Goal: Information Seeking & Learning: Learn about a topic

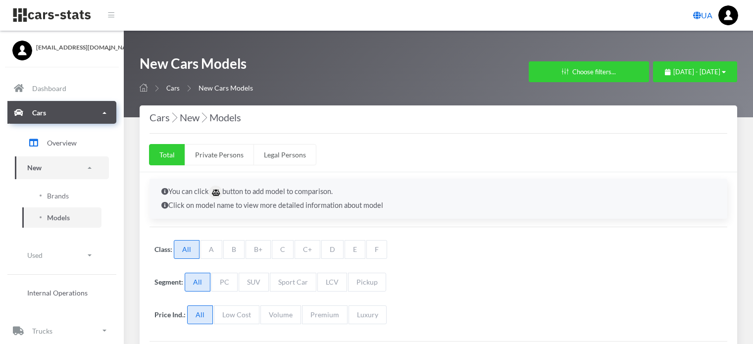
select select "25"
select select "CITROEN"
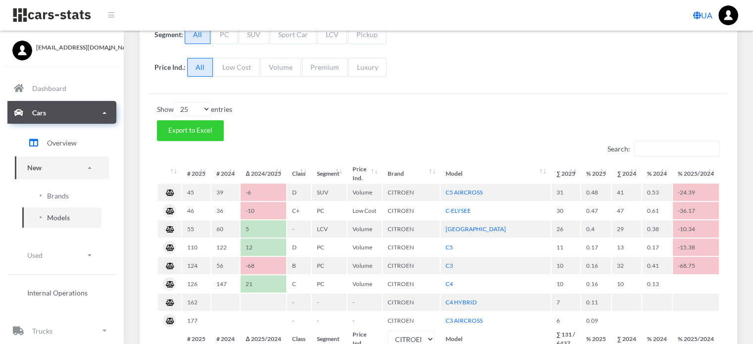
scroll to position [7, 7]
click at [63, 195] on span "Brands" at bounding box center [58, 196] width 22 height 10
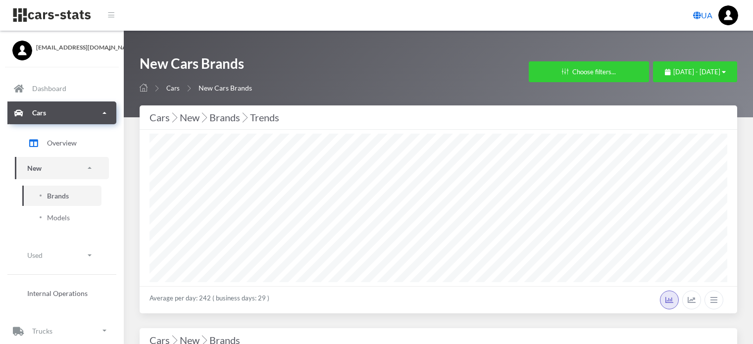
select select "25"
click at [673, 72] on span "August 1, 2025 - August 31, 2025" at bounding box center [696, 72] width 47 height 8
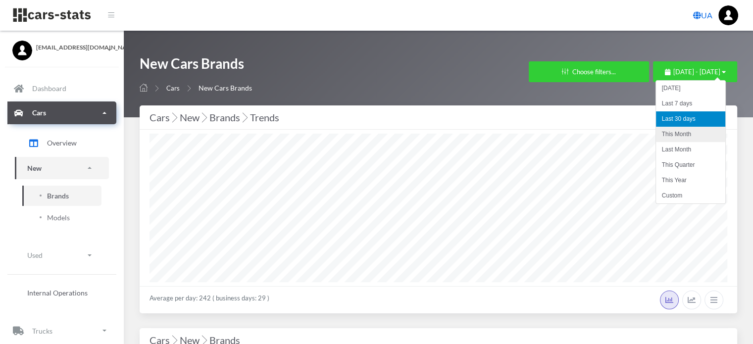
drag, startPoint x: 659, startPoint y: 132, endPoint x: 661, endPoint y: 140, distance: 7.7
click at [661, 140] on li "This Month" at bounding box center [690, 134] width 69 height 15
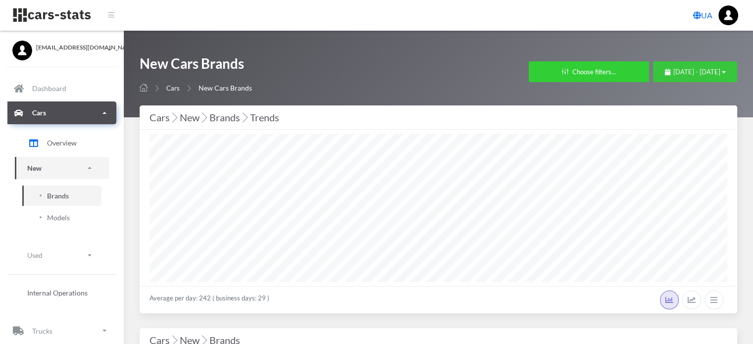
click at [673, 75] on span "August 1, 2025 - August 31, 2025" at bounding box center [696, 72] width 47 height 8
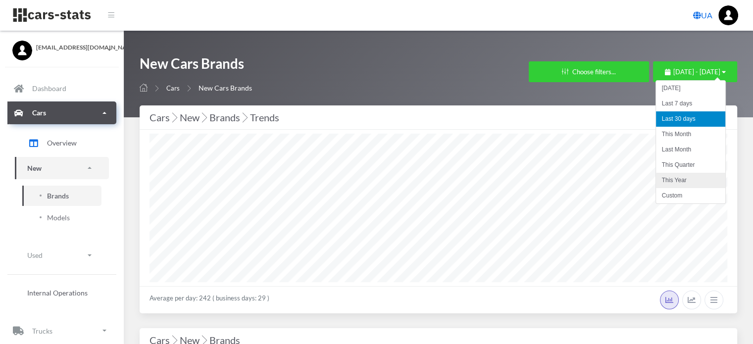
click at [671, 184] on li "This Year" at bounding box center [690, 180] width 69 height 15
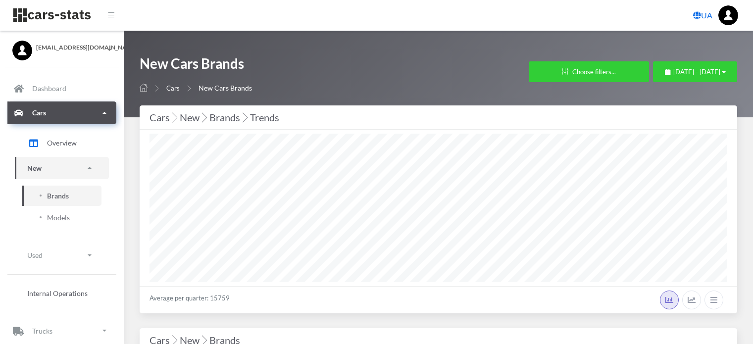
select select "25"
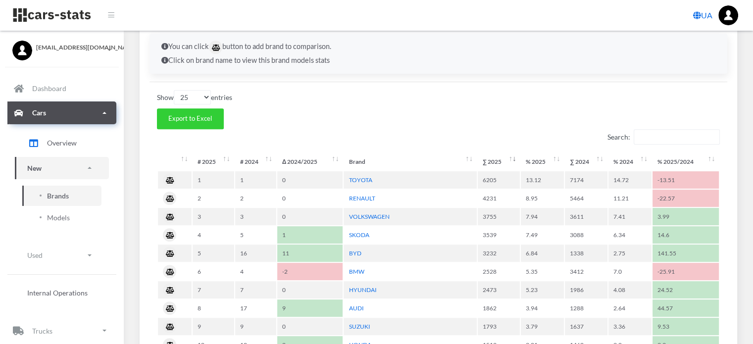
scroll to position [445, 0]
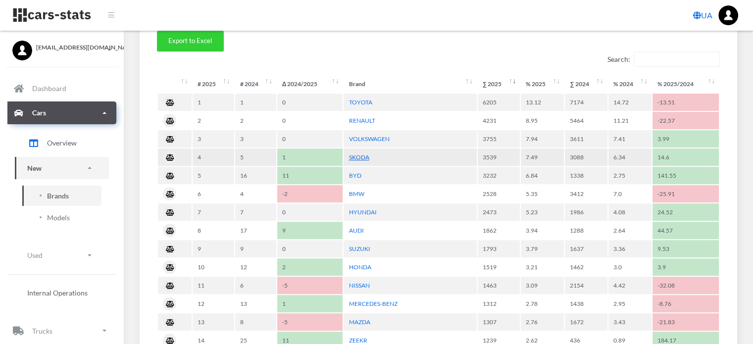
click at [363, 156] on link "SKODA" at bounding box center [358, 156] width 20 height 7
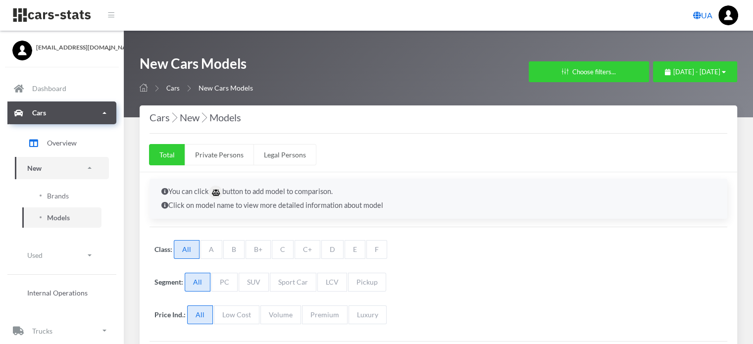
select select "25"
select select "SKODA"
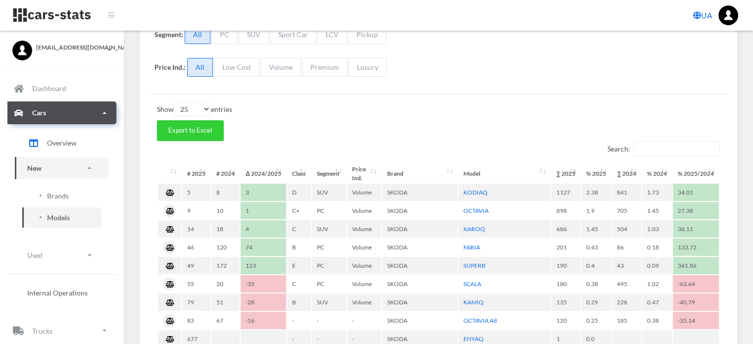
scroll to position [297, 0]
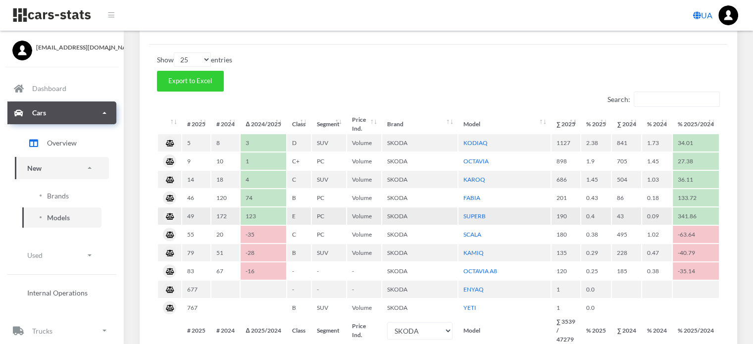
drag, startPoint x: 489, startPoint y: 214, endPoint x: 462, endPoint y: 213, distance: 27.2
click at [462, 213] on td "SUPERB" at bounding box center [504, 215] width 92 height 17
